Goal: Information Seeking & Learning: Learn about a topic

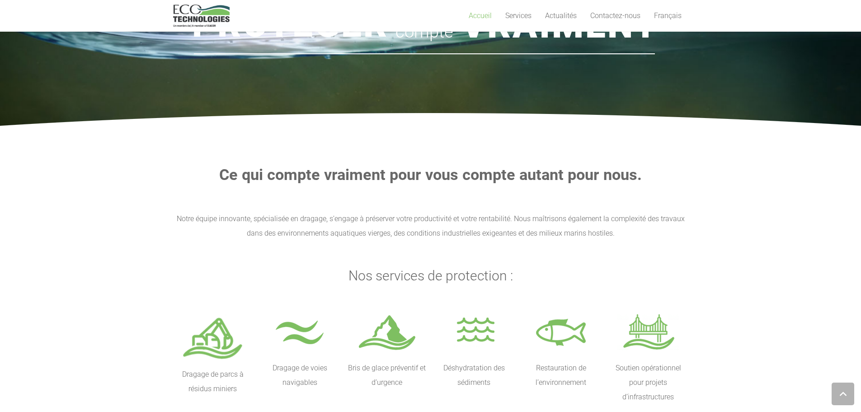
scroll to position [148, 0]
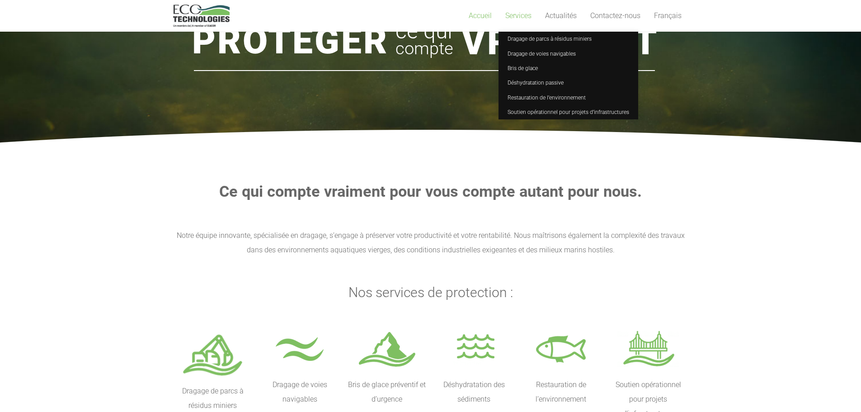
click at [513, 20] on link "Services" at bounding box center [518, 16] width 40 height 32
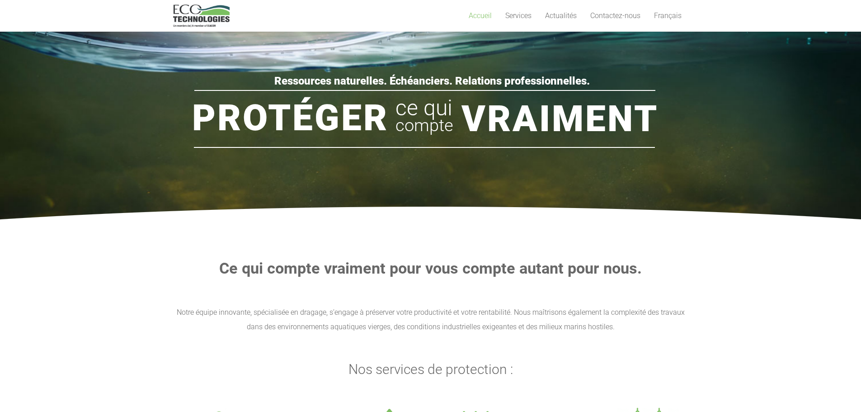
scroll to position [0, 0]
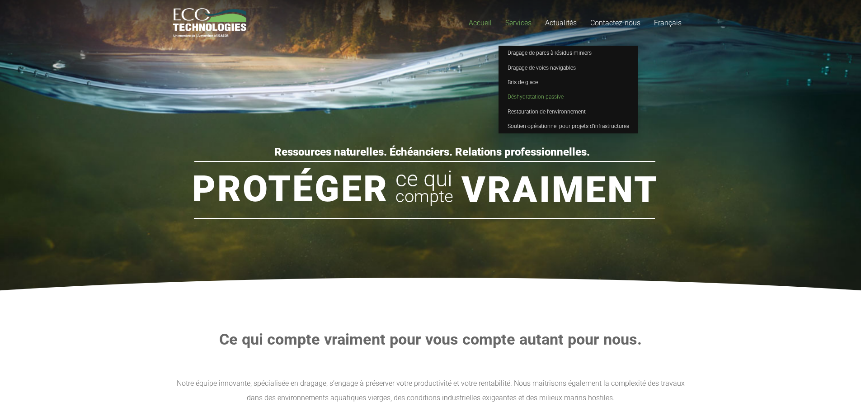
click at [534, 97] on span "Déshydratation passive" at bounding box center [535, 97] width 56 height 6
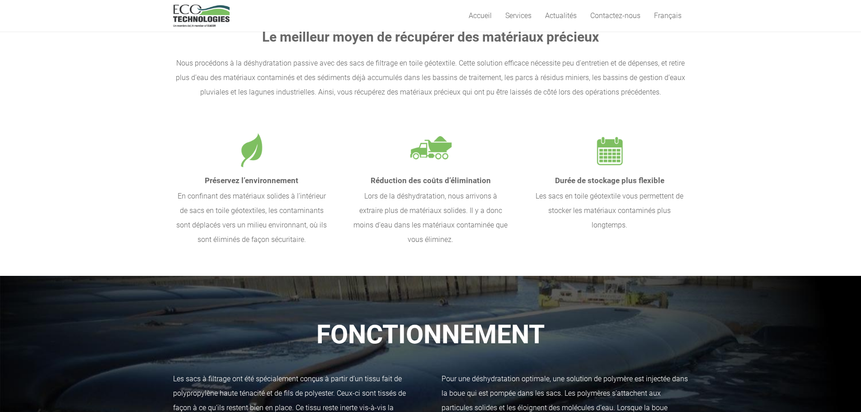
scroll to position [45, 0]
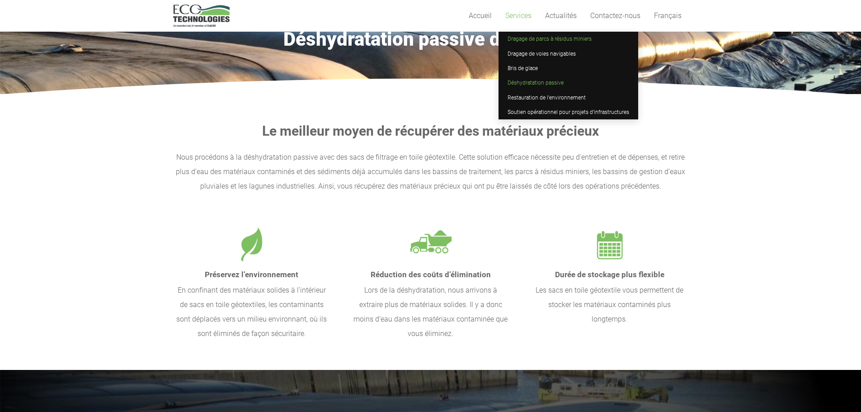
click at [523, 37] on span "Dragage de parcs à résidus miniers" at bounding box center [549, 39] width 84 height 6
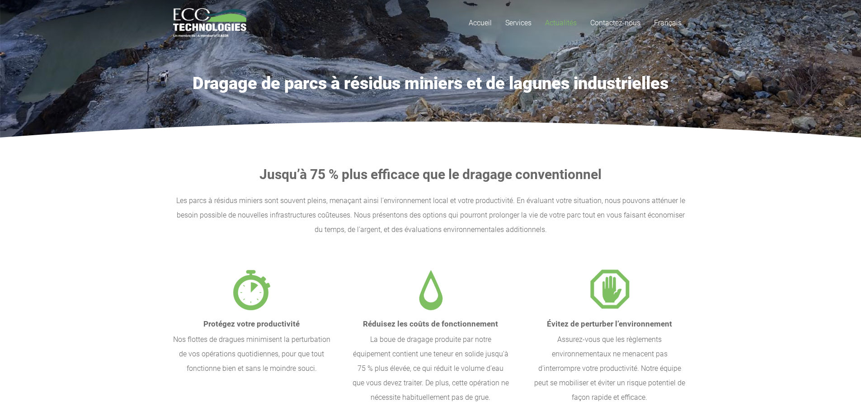
click at [553, 22] on span "Actualités" at bounding box center [561, 23] width 32 height 9
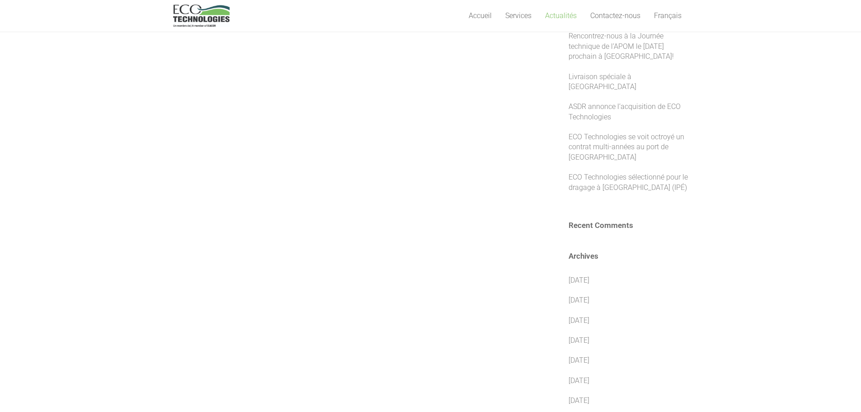
scroll to position [181, 0]
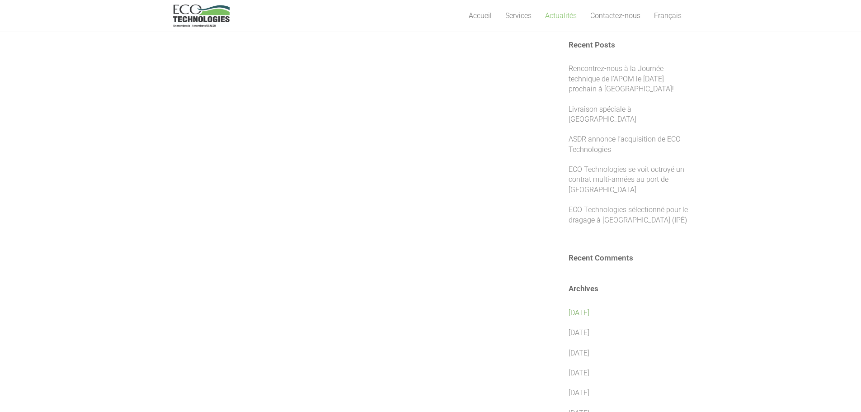
click at [589, 308] on link "juillet 2025" at bounding box center [578, 312] width 21 height 9
click at [589, 328] on link "janvier 2025" at bounding box center [578, 332] width 21 height 9
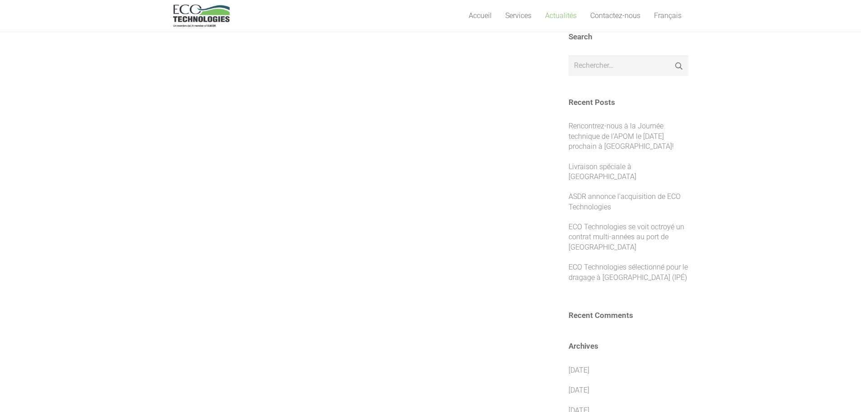
scroll to position [0, 0]
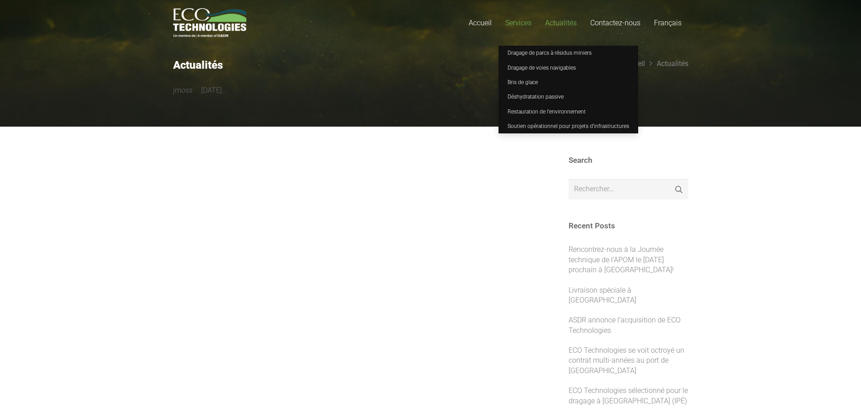
click at [531, 23] on span "Services" at bounding box center [518, 23] width 26 height 9
